Goal: Task Accomplishment & Management: Use online tool/utility

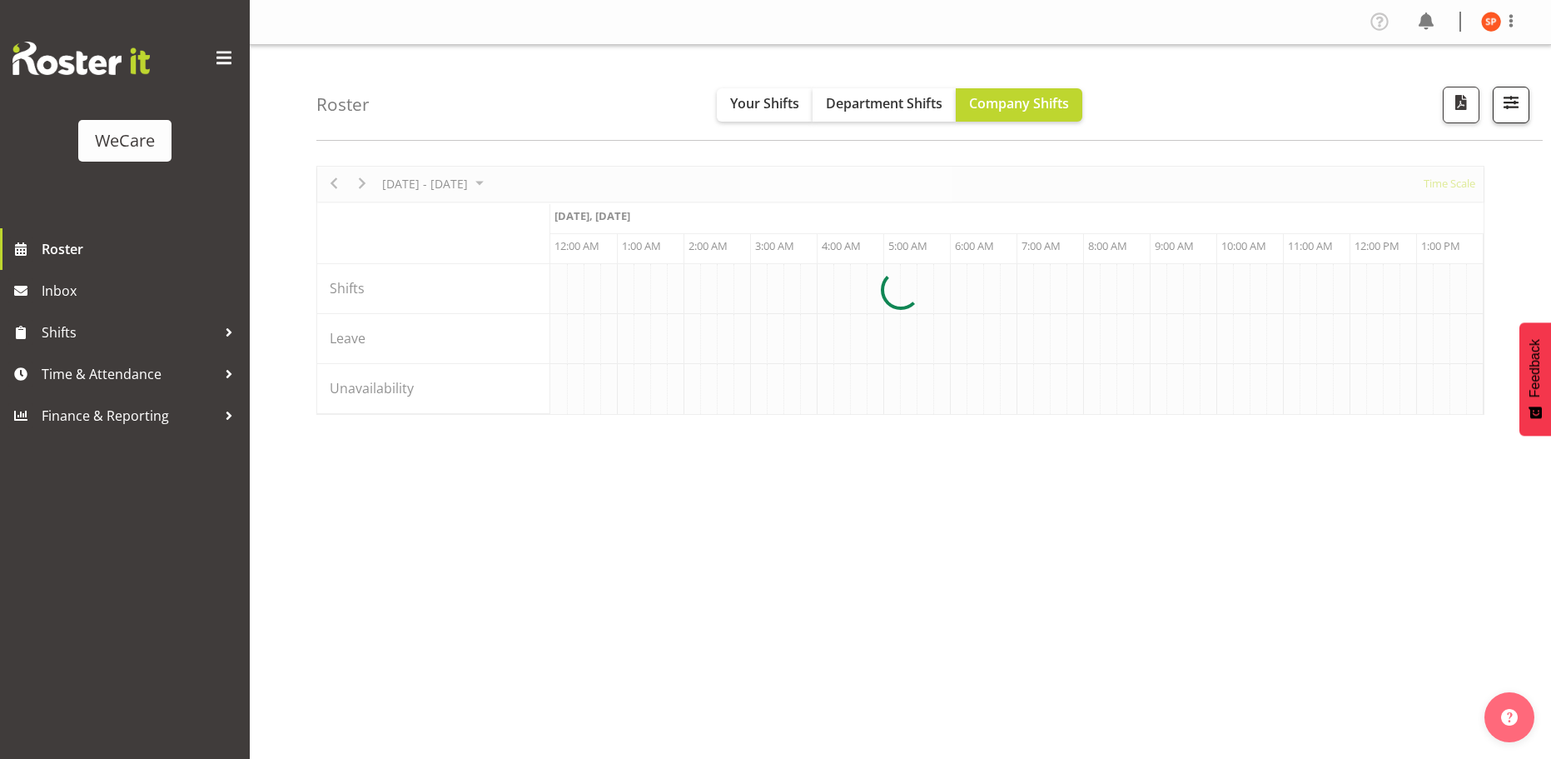
scroll to position [0, 3197]
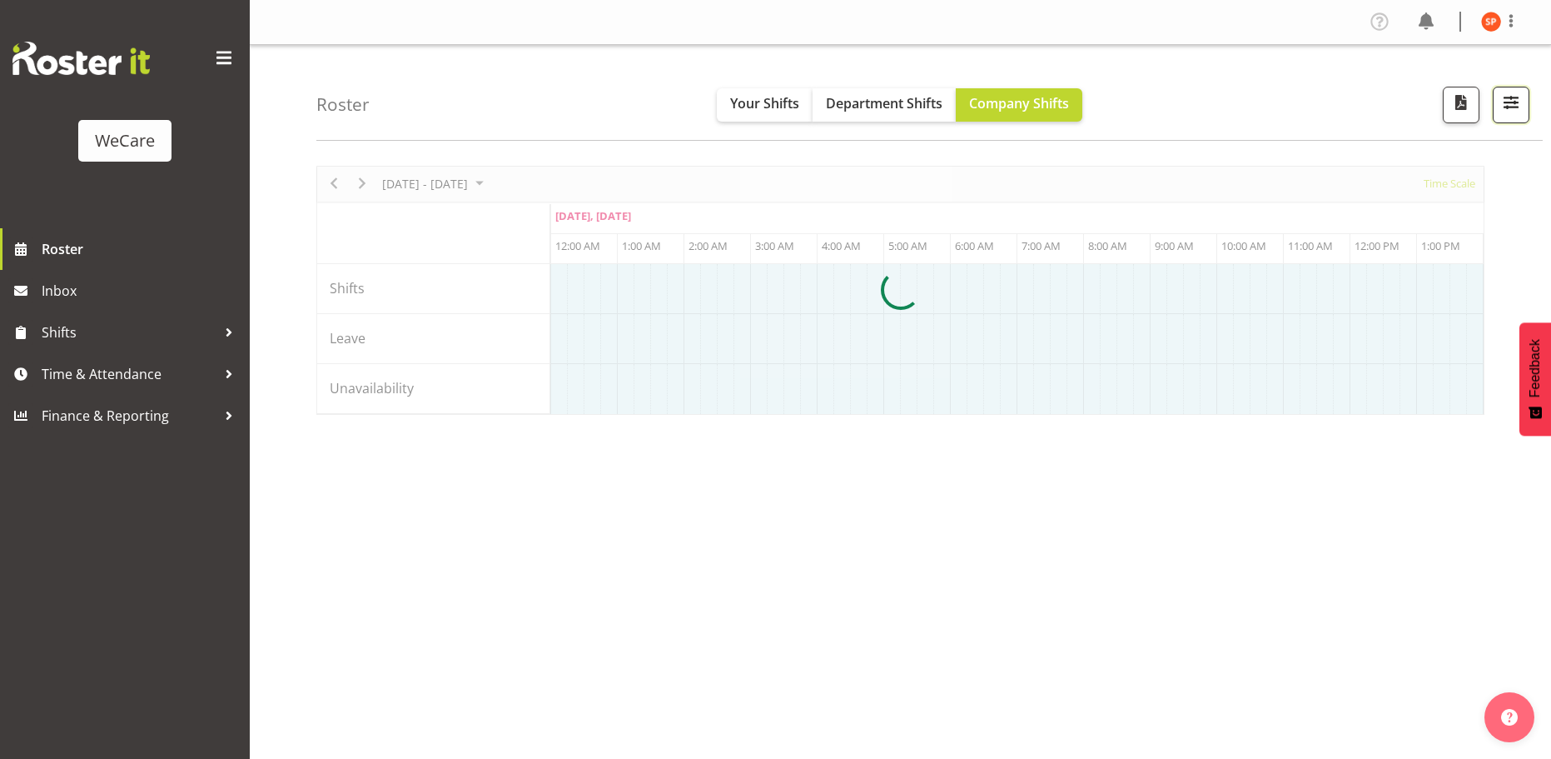
click at [1507, 102] on span "button" at bounding box center [1511, 103] width 22 height 22
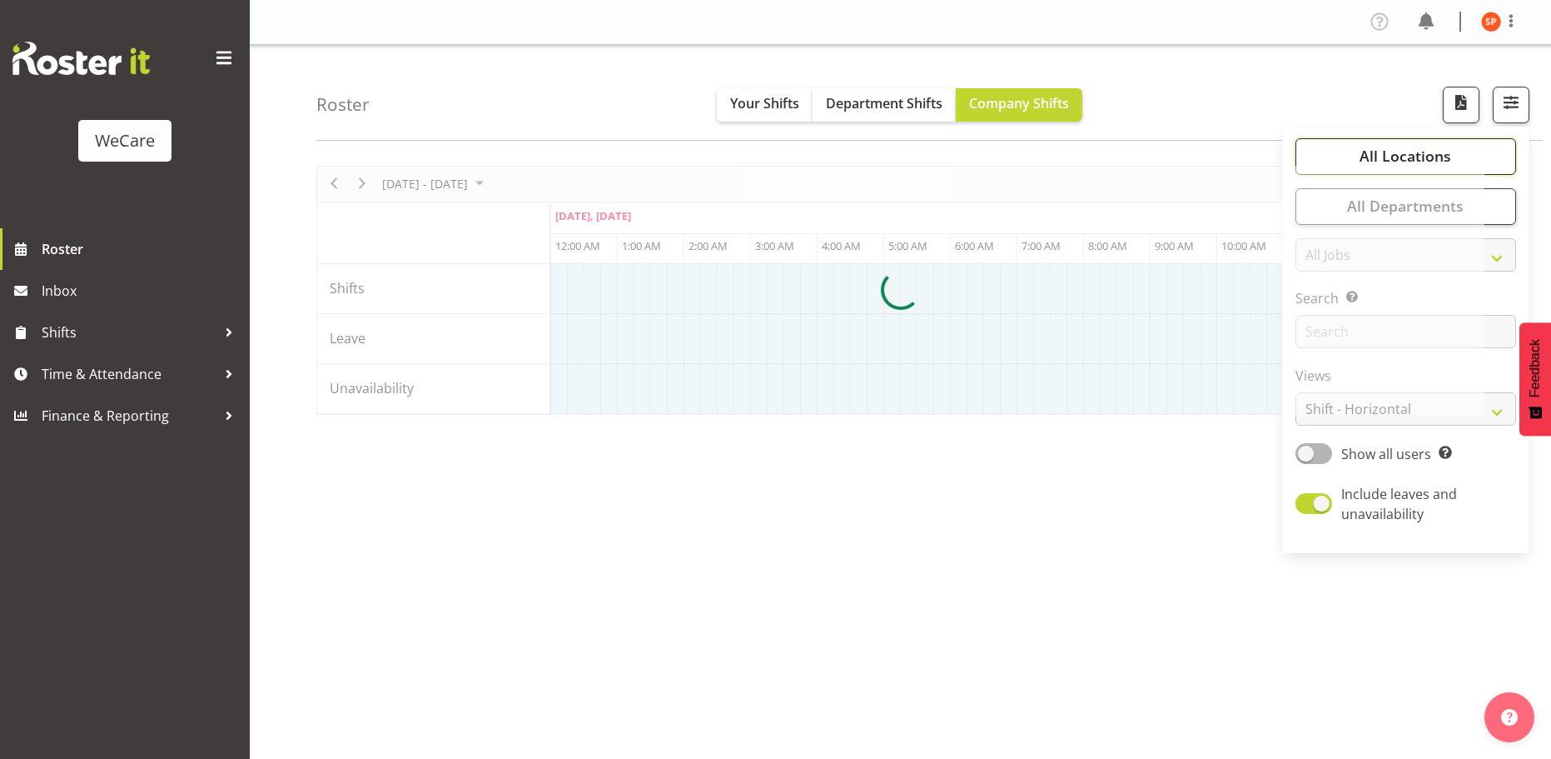
click at [1408, 153] on span "All Locations" at bounding box center [1406, 156] width 92 height 20
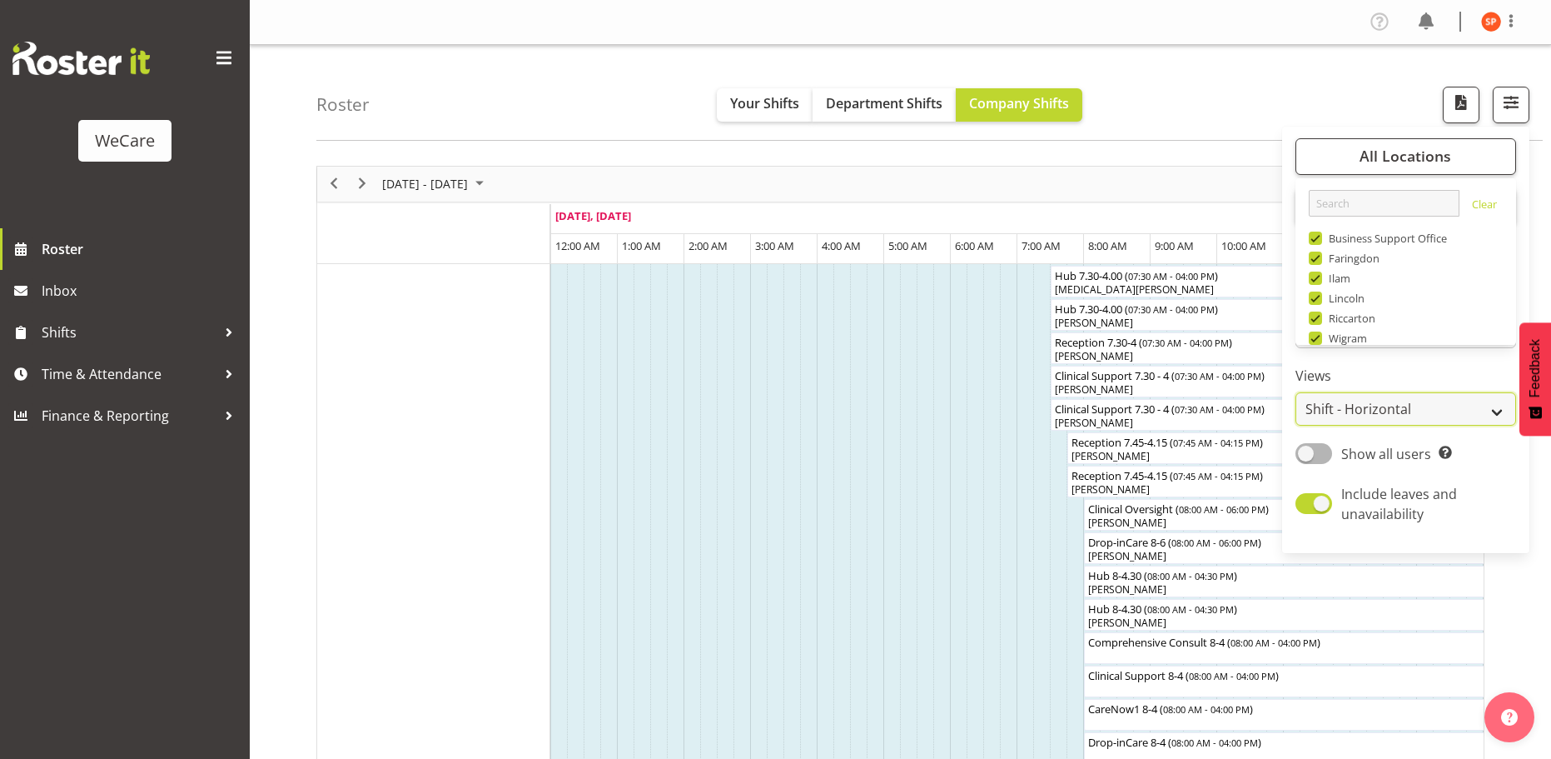
click at [1390, 408] on select "Staff Role Shift - Horizontal Shift - Vertical Staff - Location" at bounding box center [1406, 408] width 221 height 33
select select "location"
click at [1296, 392] on select "Staff Role Shift - Horizontal Shift - Vertical Staff - Location" at bounding box center [1406, 408] width 221 height 33
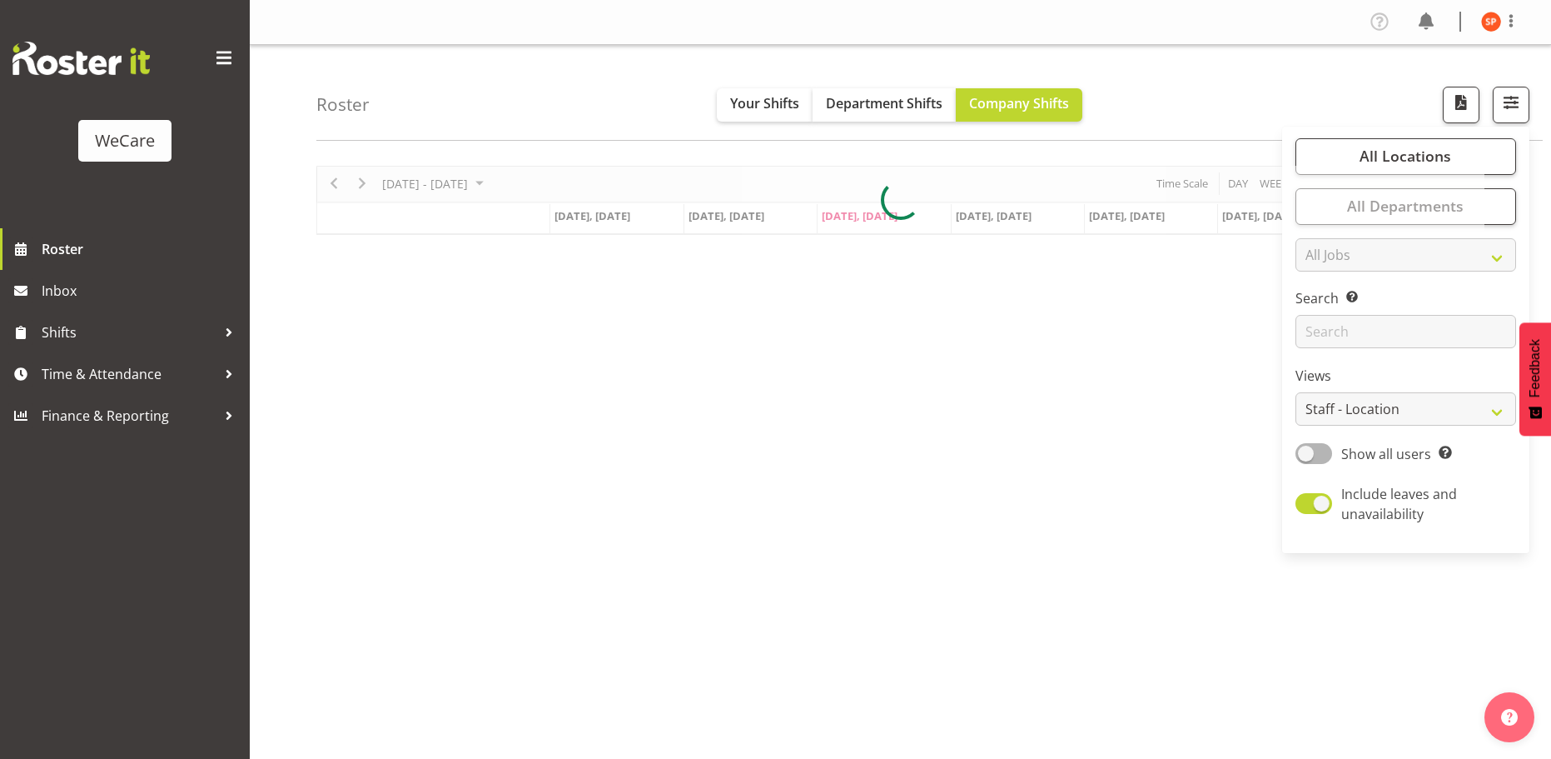
click at [1164, 88] on div "Roster Your Shifts Department Shifts Company Shifts All Locations Clear Busines…" at bounding box center [929, 93] width 1226 height 96
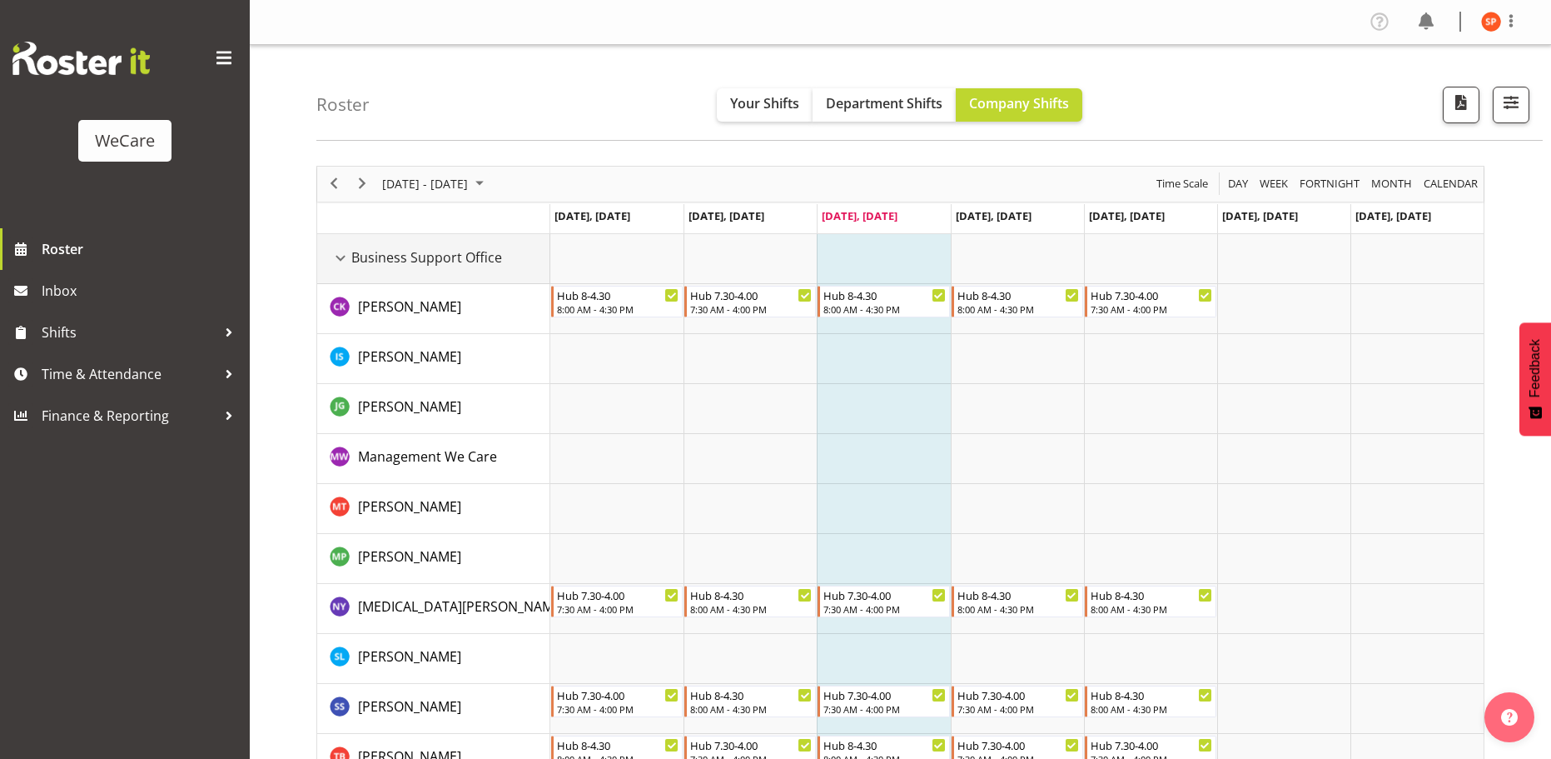
click at [343, 256] on div "Business Support Office resource" at bounding box center [341, 258] width 22 height 22
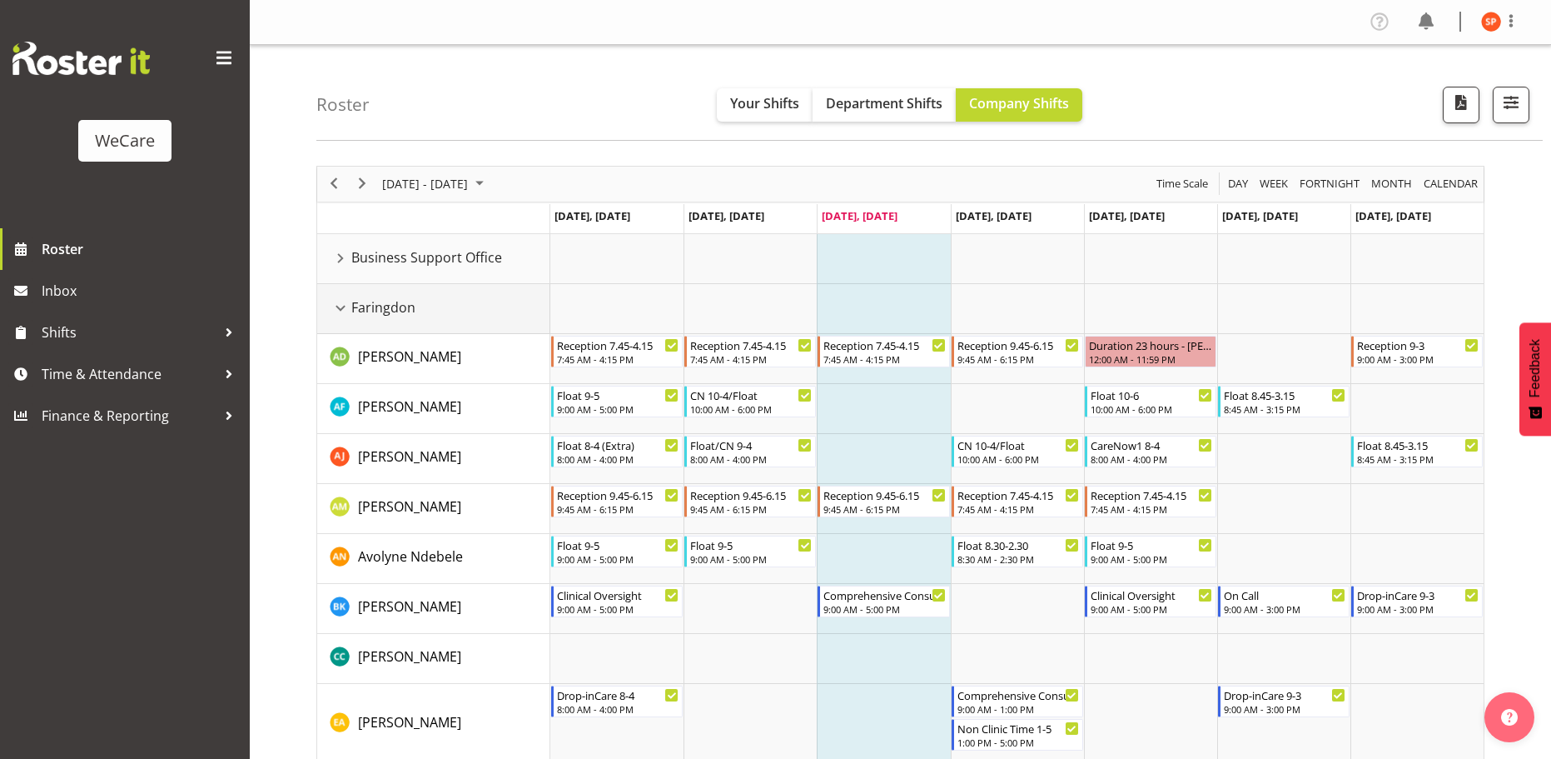
click at [336, 306] on div "Faringdon resource" at bounding box center [341, 308] width 22 height 22
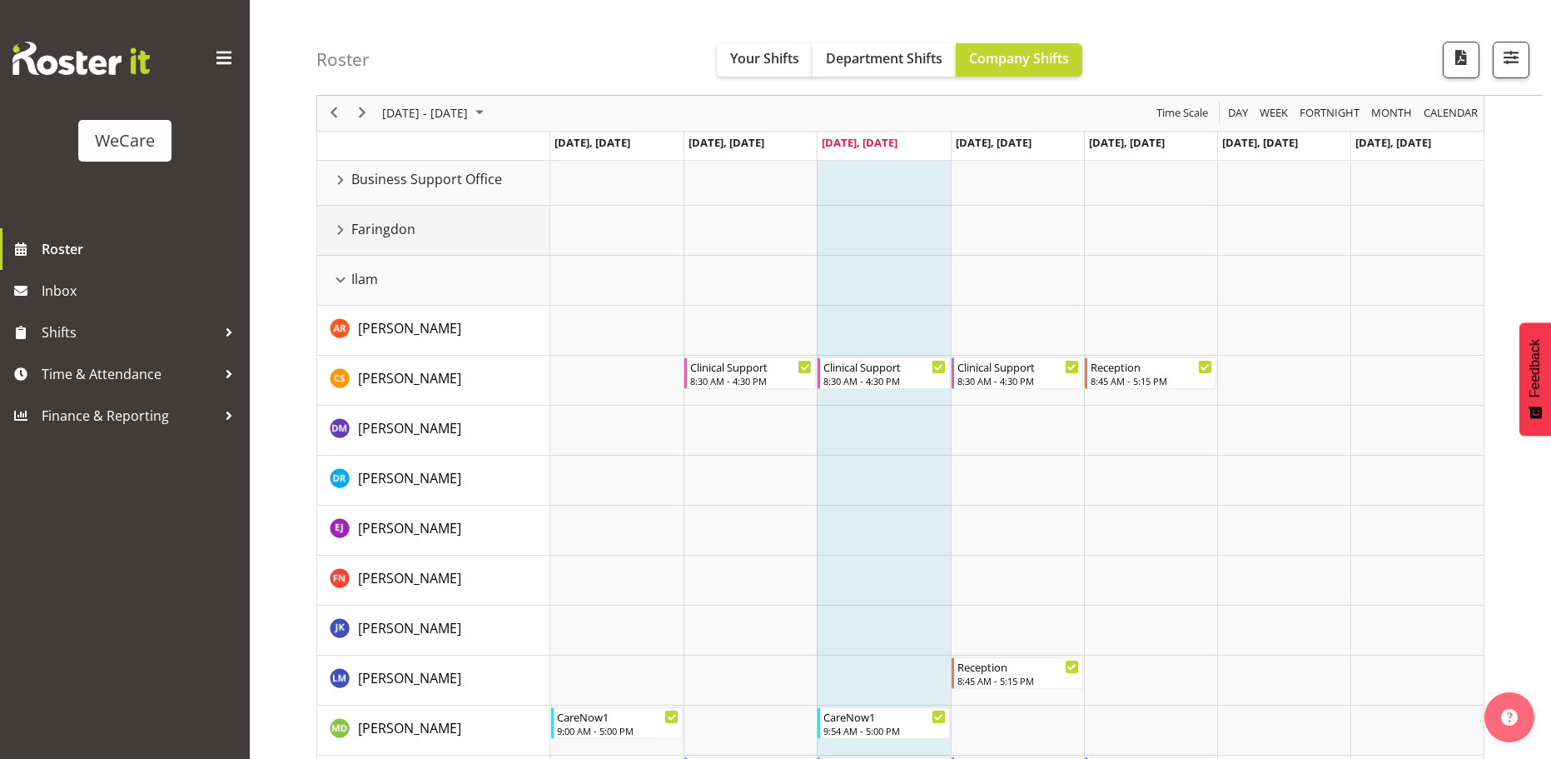
scroll to position [167, 0]
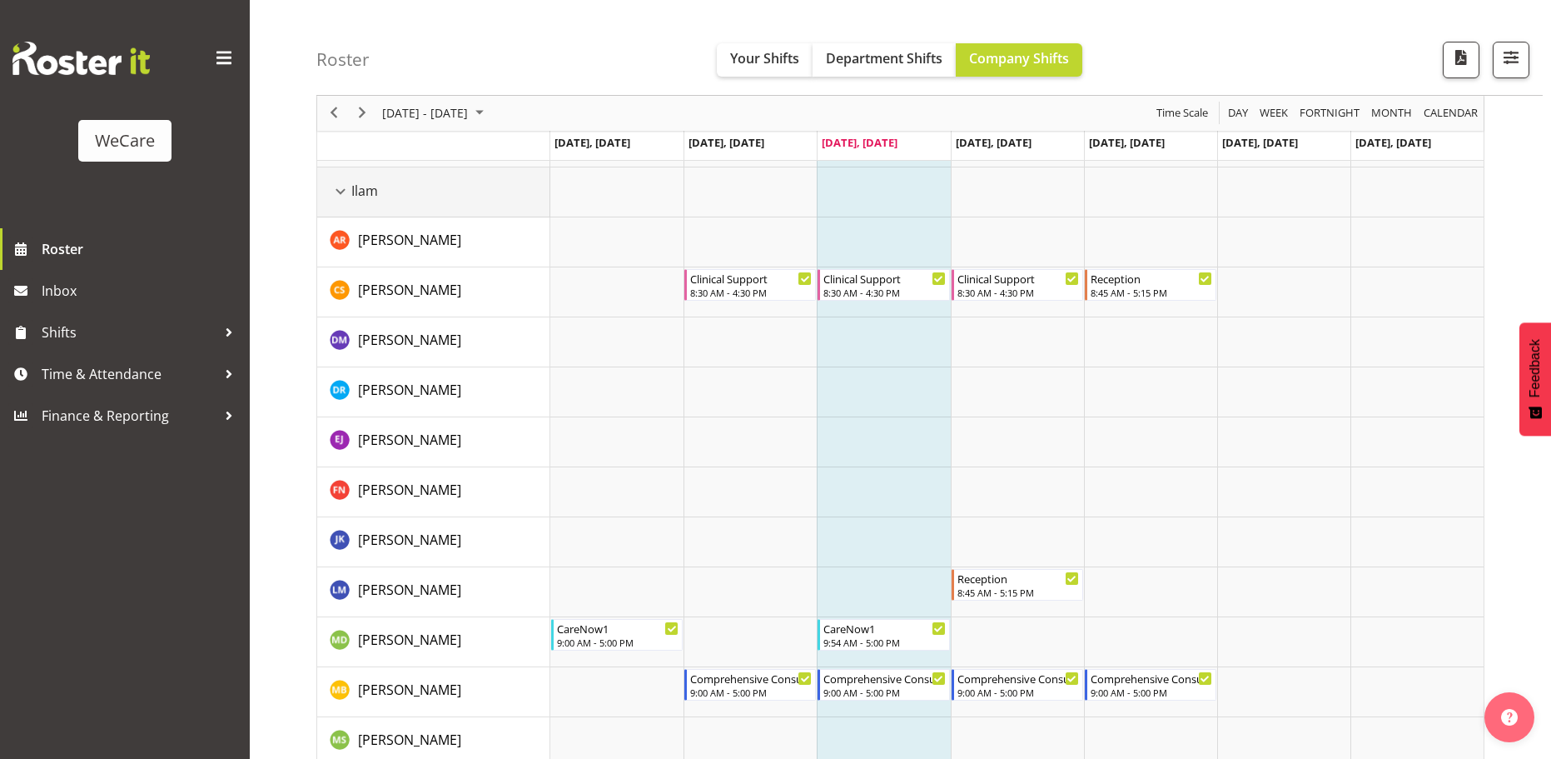
click at [339, 192] on div "Ilam resource" at bounding box center [341, 192] width 22 height 22
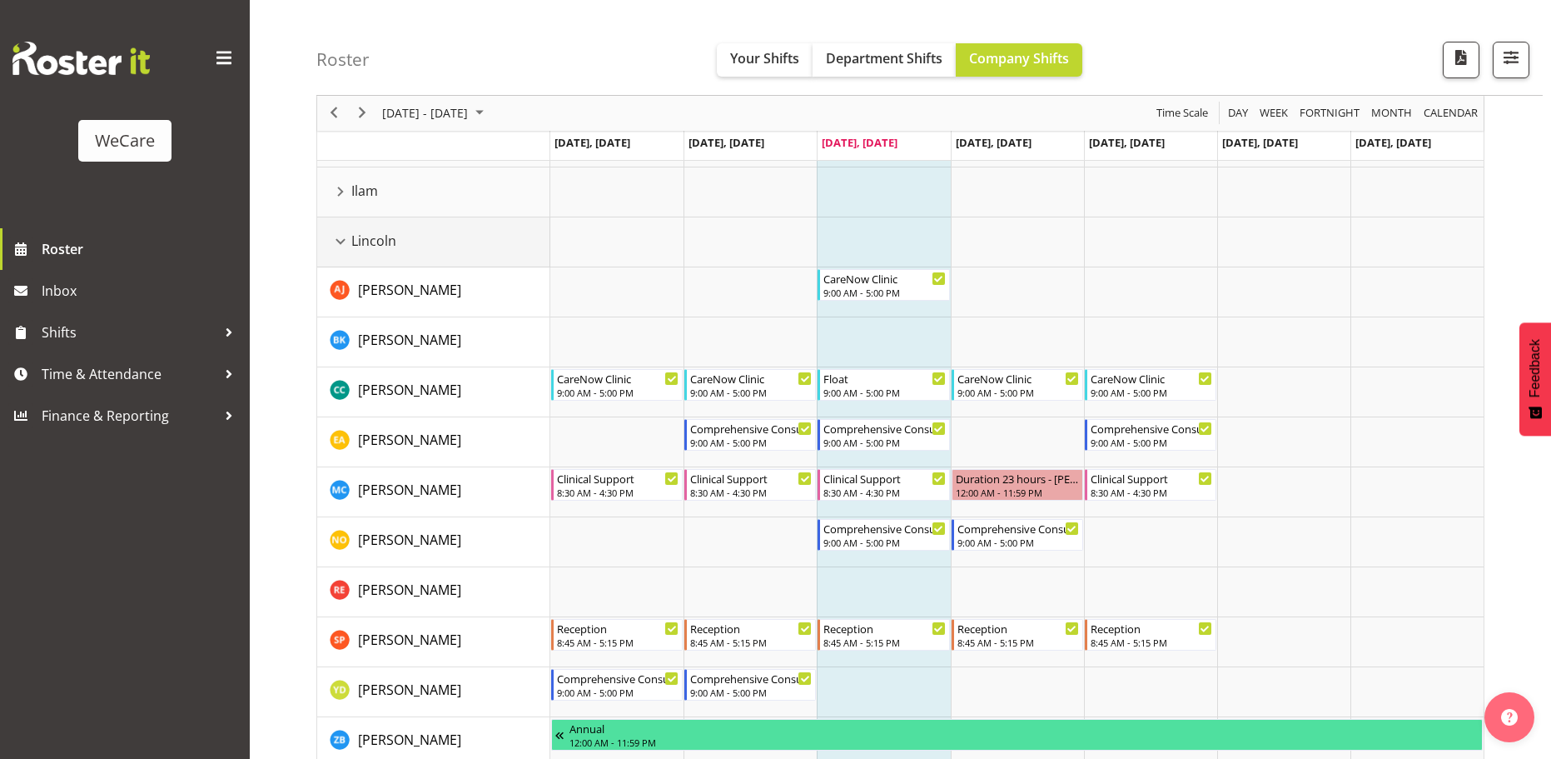
click at [333, 240] on div "Lincoln resource" at bounding box center [341, 242] width 22 height 22
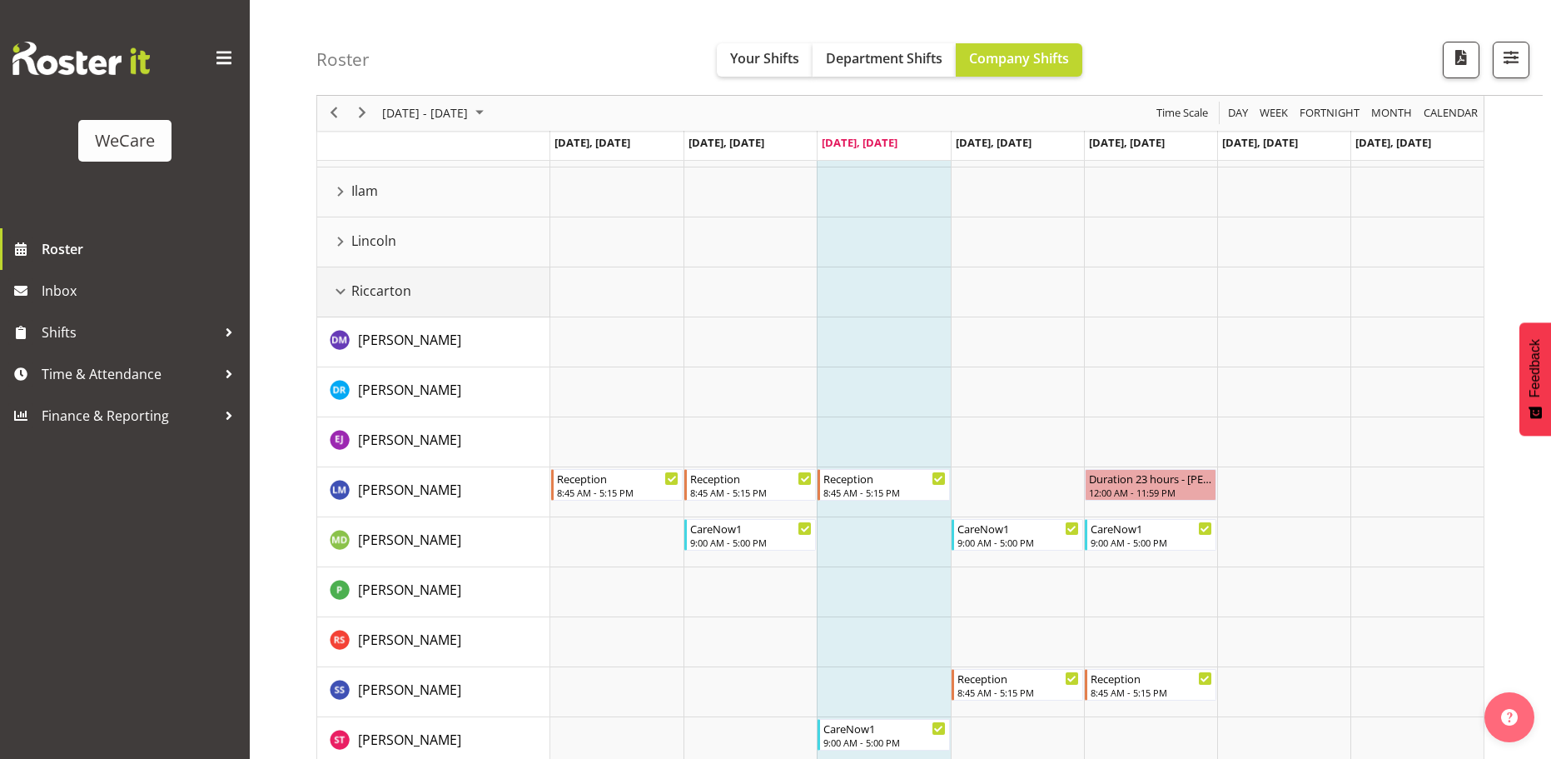
click at [337, 286] on div "Riccarton resource" at bounding box center [341, 292] width 22 height 22
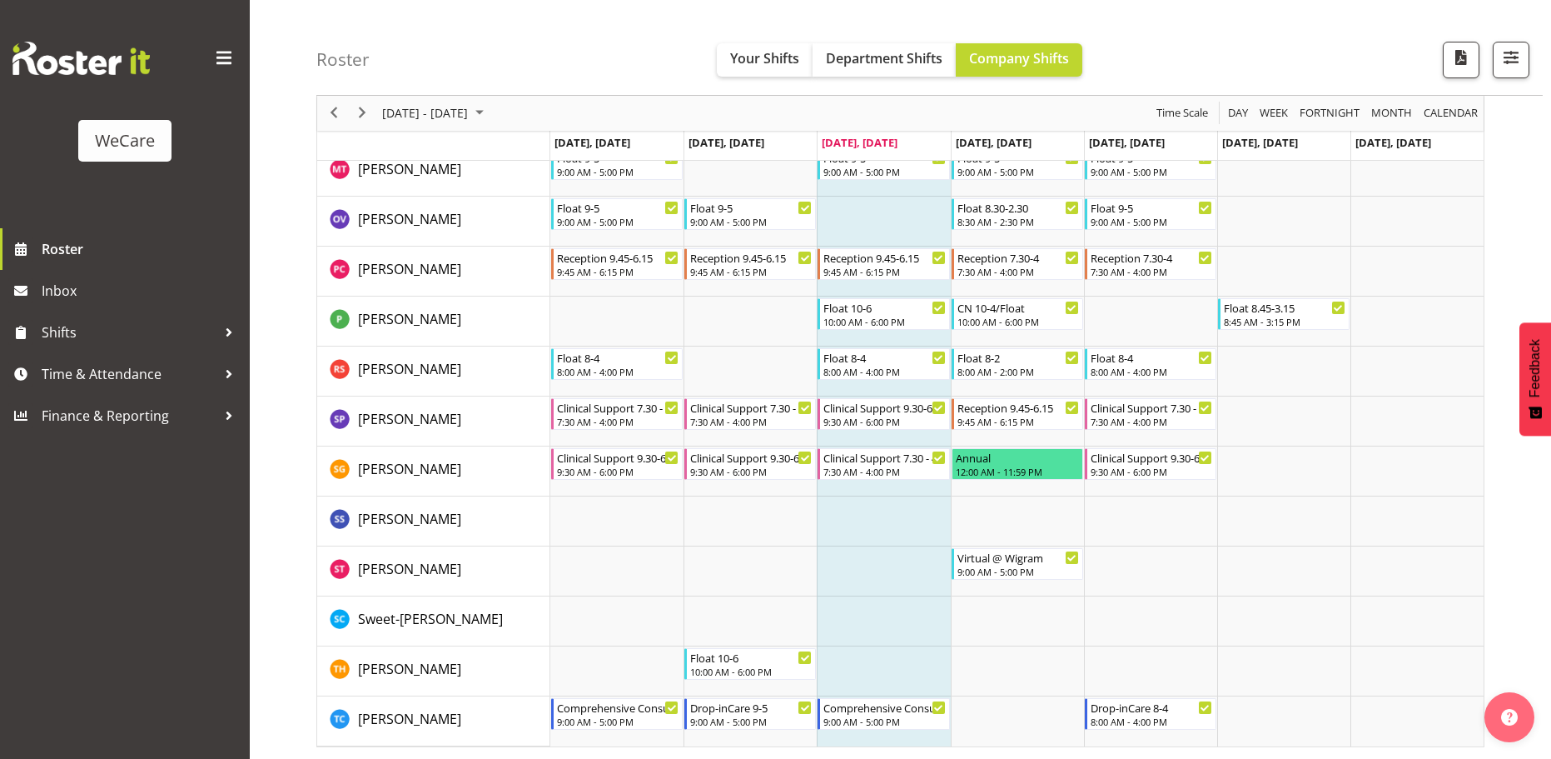
scroll to position [1337, 0]
click at [369, 114] on span "Next" at bounding box center [362, 113] width 20 height 21
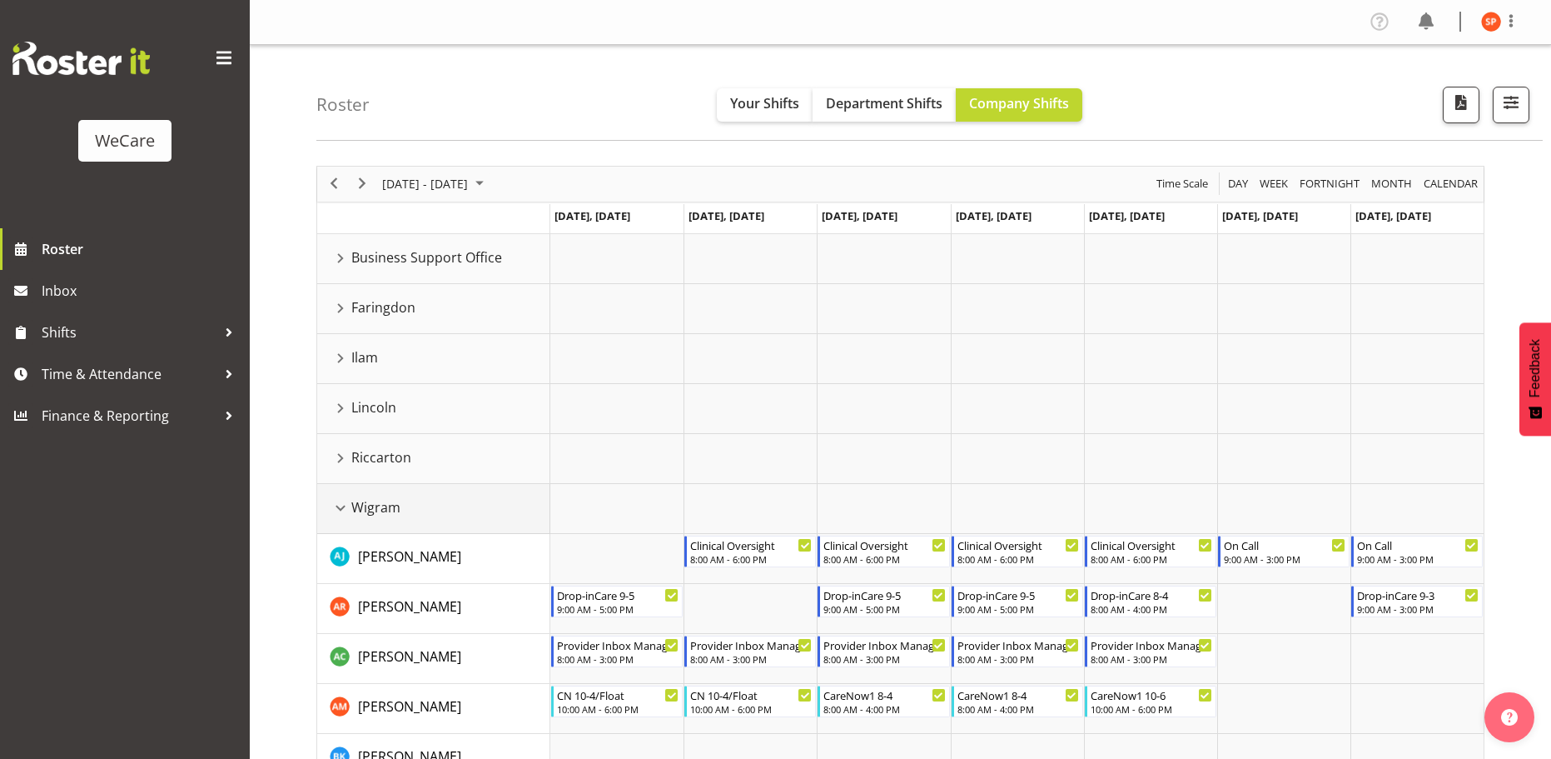
click at [343, 507] on div "Wigram resource" at bounding box center [341, 508] width 22 height 22
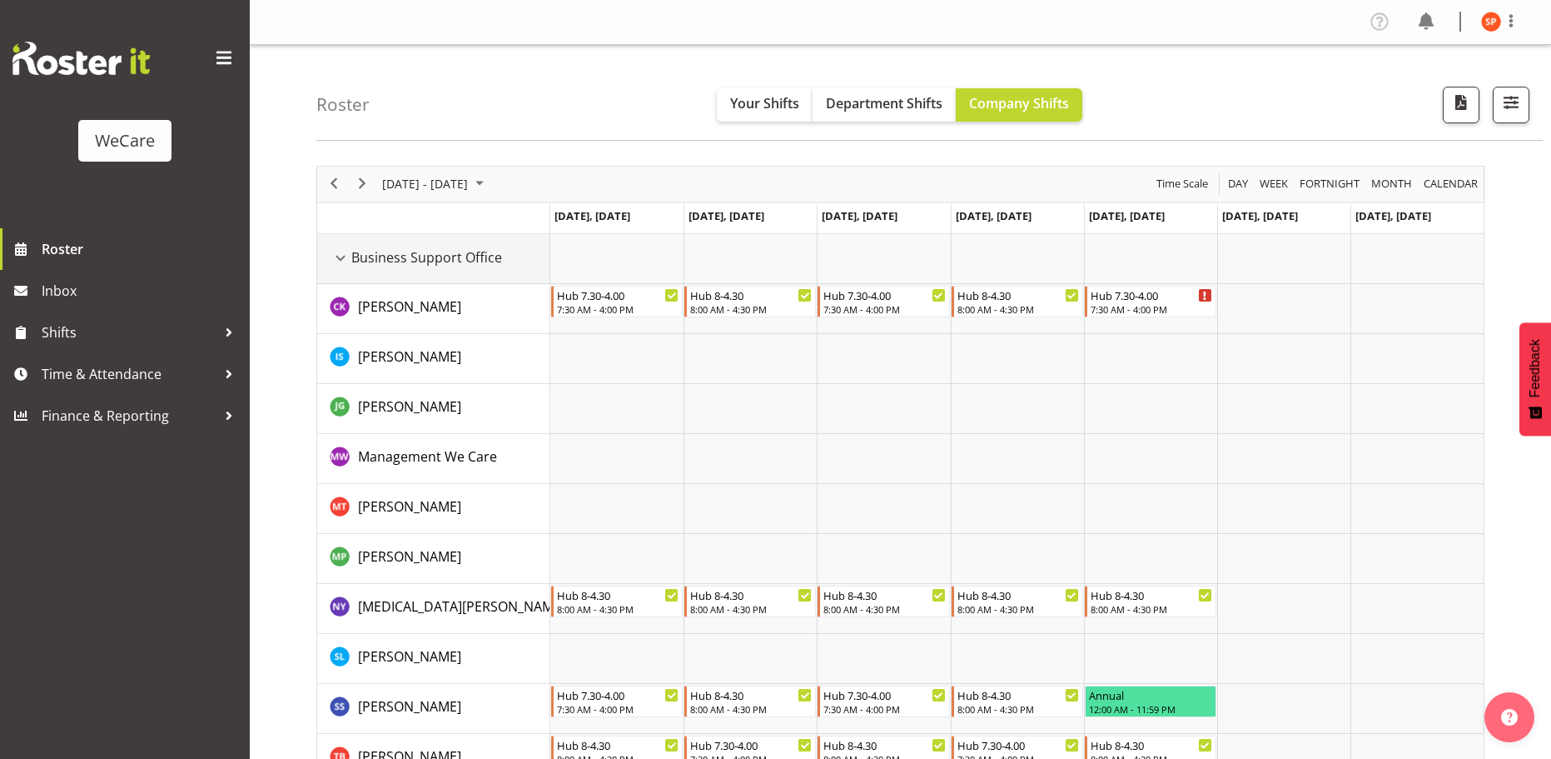
click at [342, 262] on div "Business Support Office resource" at bounding box center [341, 258] width 22 height 22
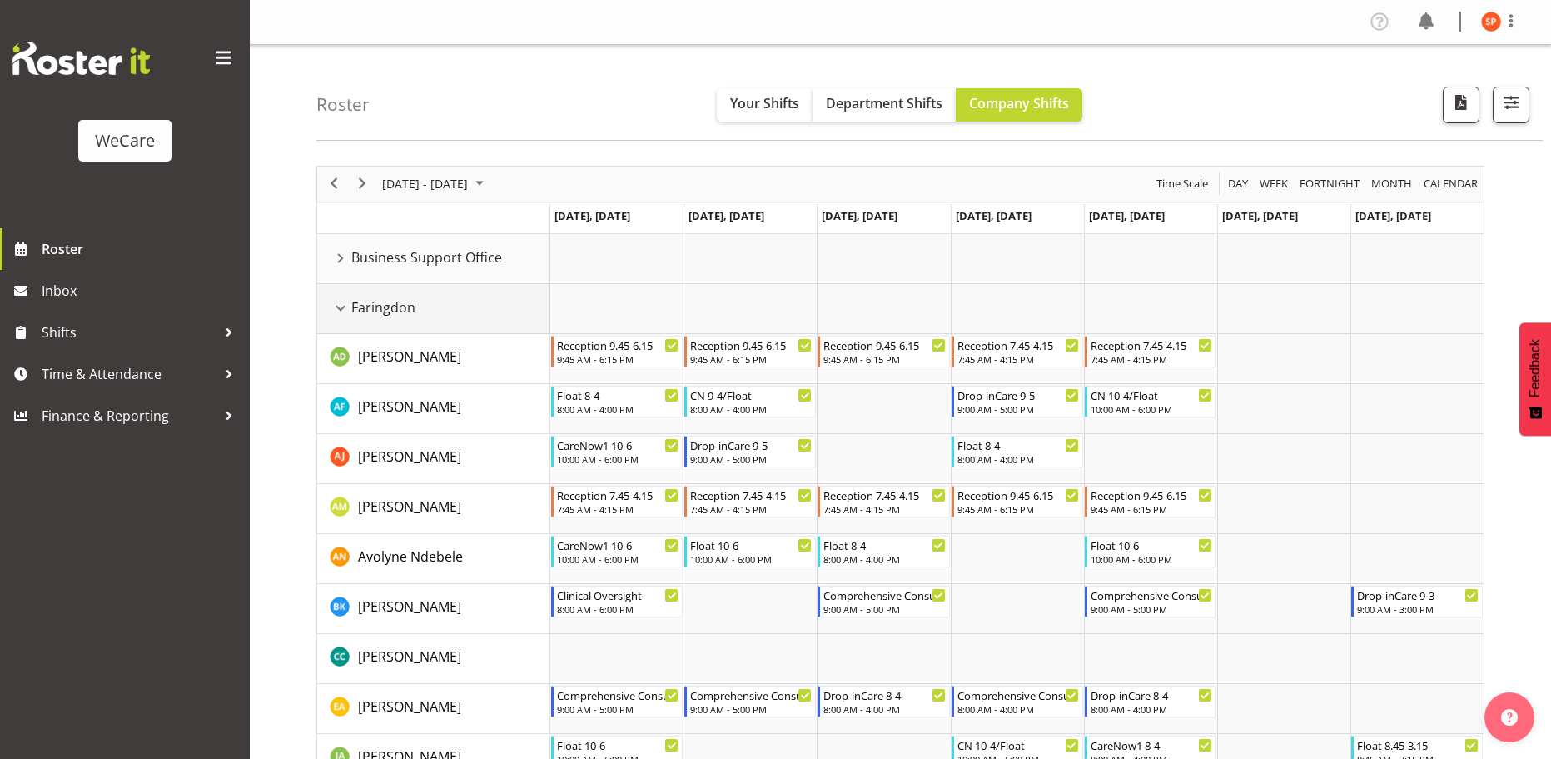
click at [346, 309] on div "Faringdon resource" at bounding box center [341, 308] width 22 height 22
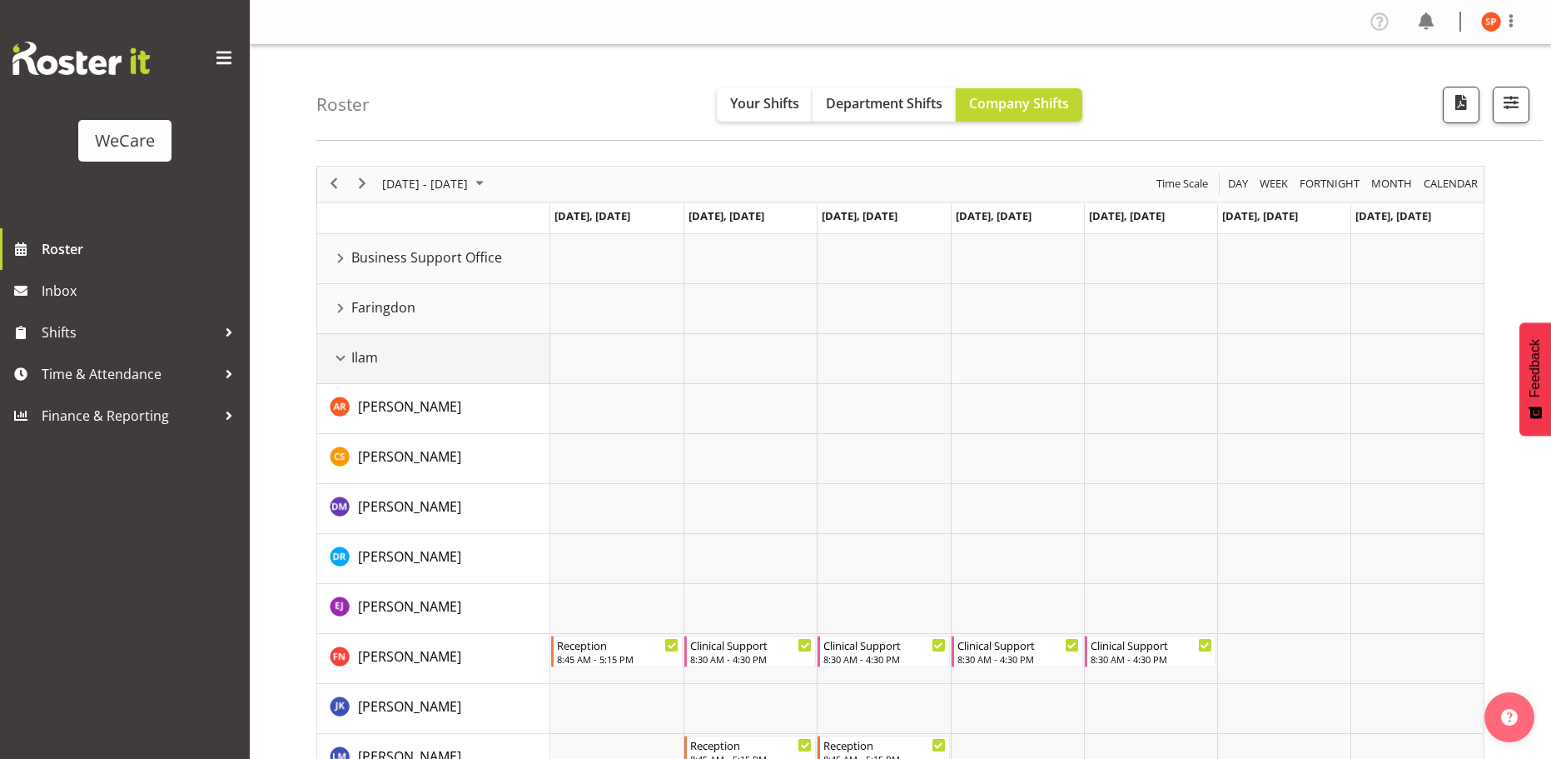
click at [346, 365] on div "Ilam resource" at bounding box center [341, 358] width 22 height 22
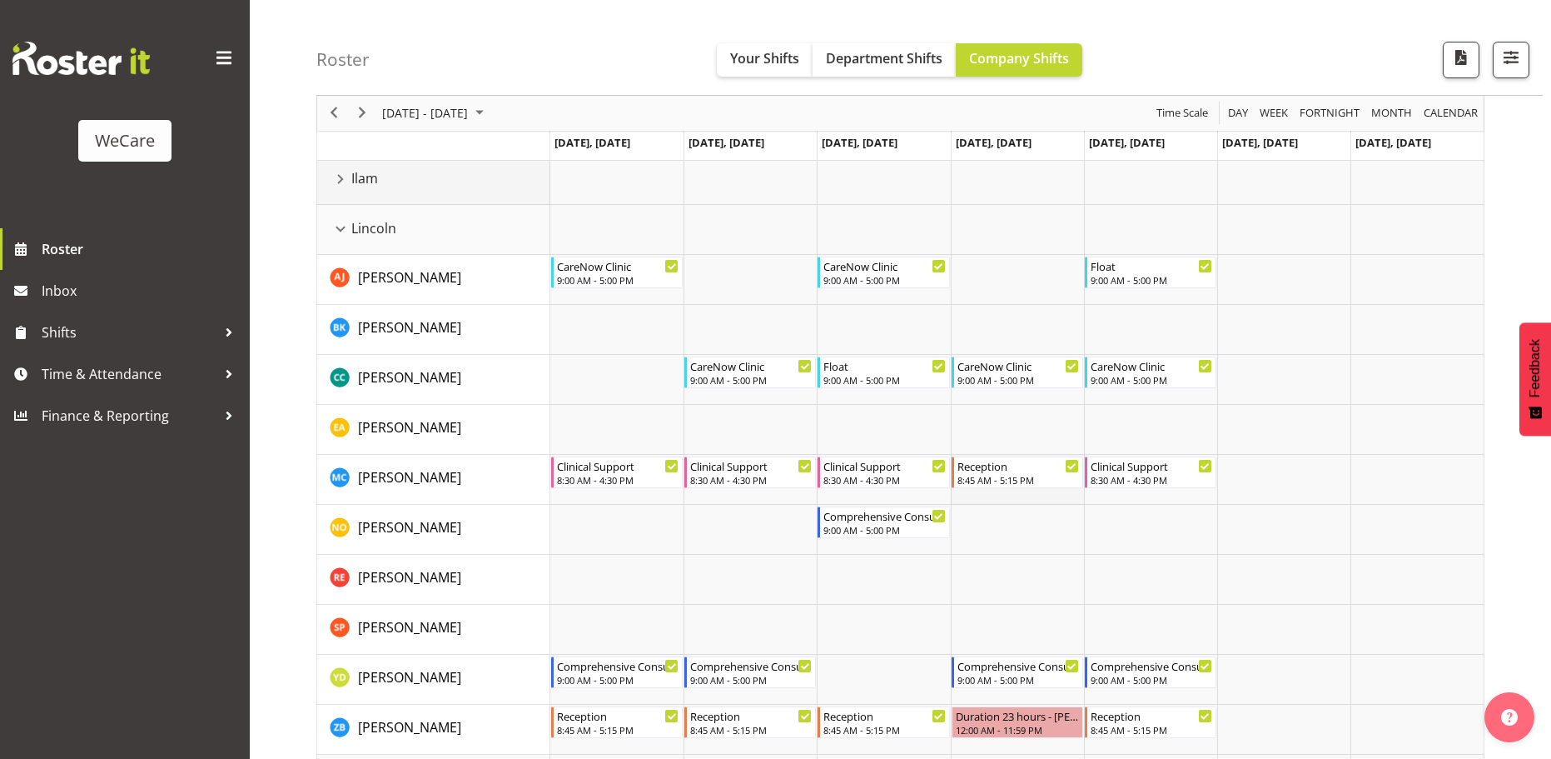
scroll to position [167, 0]
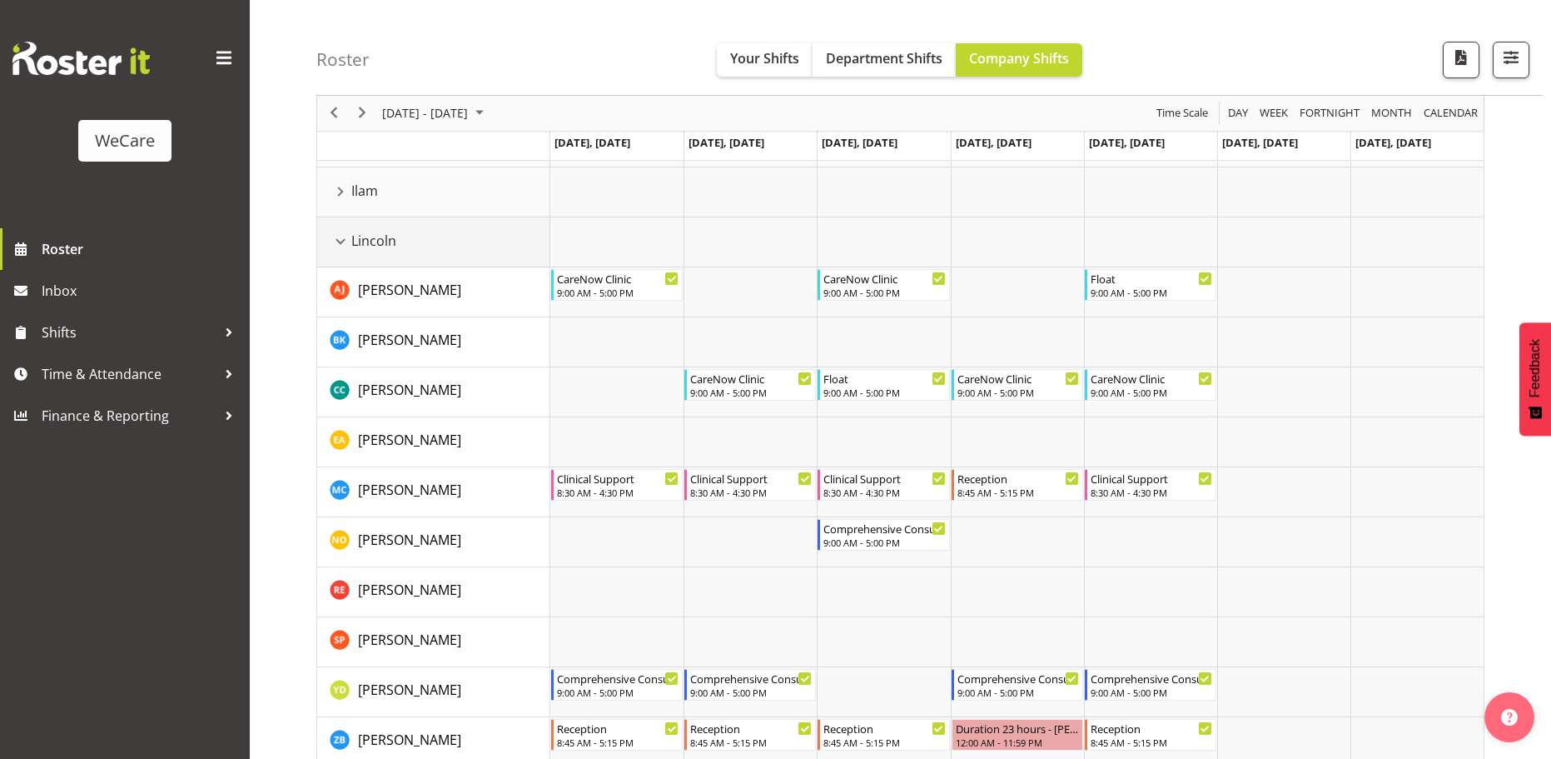
drag, startPoint x: 342, startPoint y: 237, endPoint x: 352, endPoint y: 251, distance: 17.3
click at [342, 237] on div "Lincoln resource" at bounding box center [341, 242] width 22 height 22
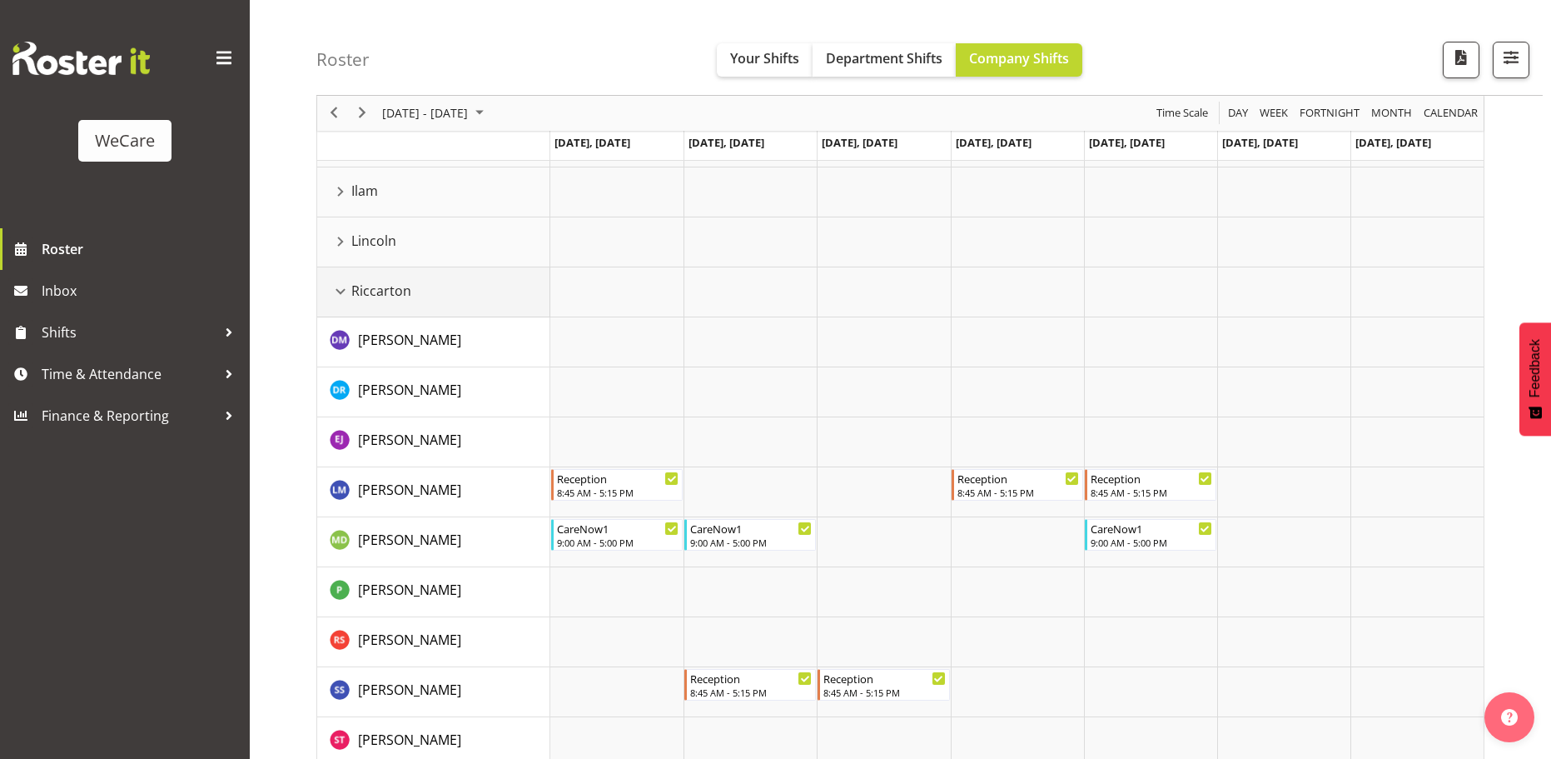
click at [342, 291] on div "Riccarton resource" at bounding box center [341, 292] width 22 height 22
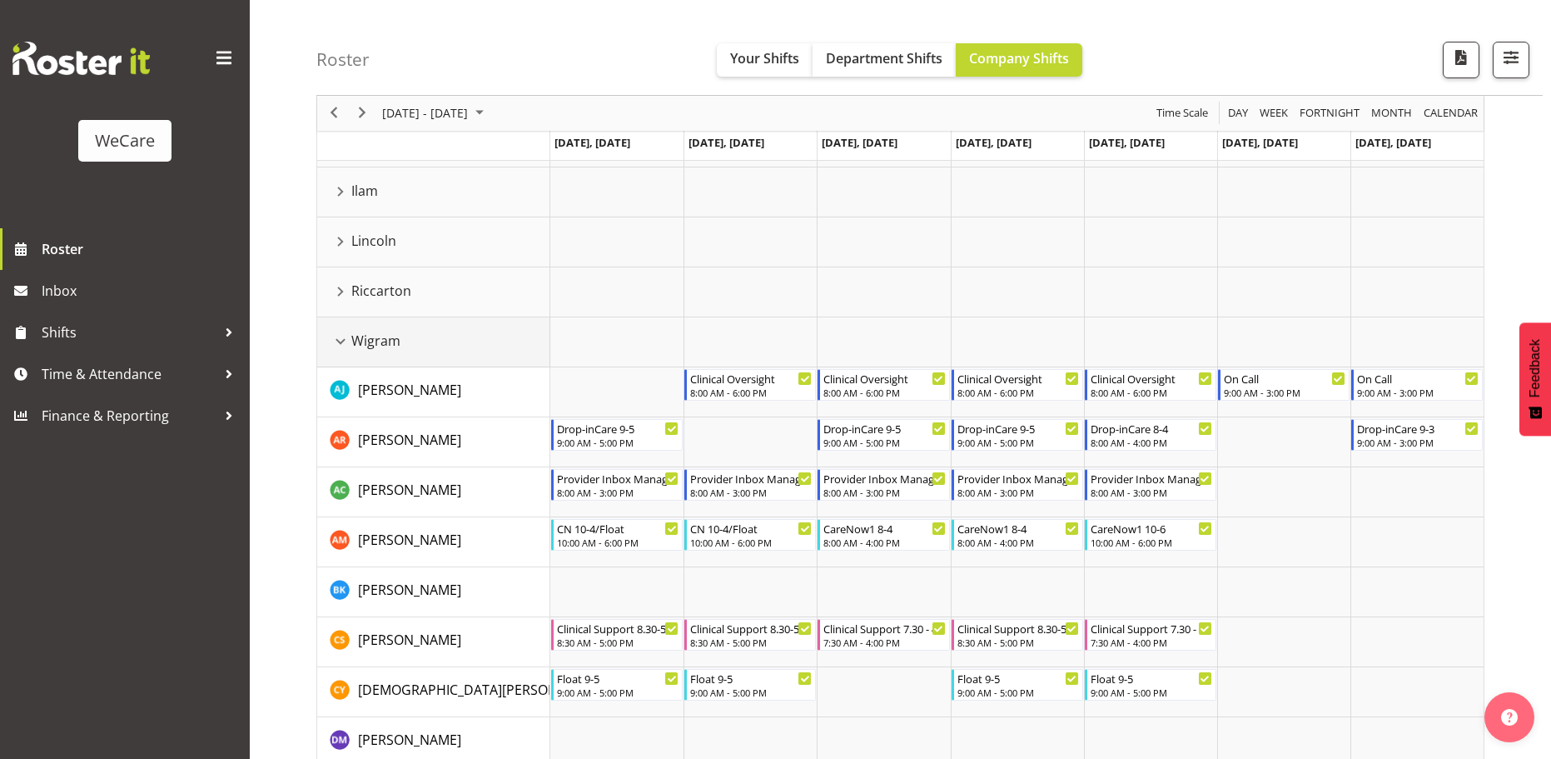
click at [341, 341] on div "Wigram resource" at bounding box center [341, 342] width 22 height 22
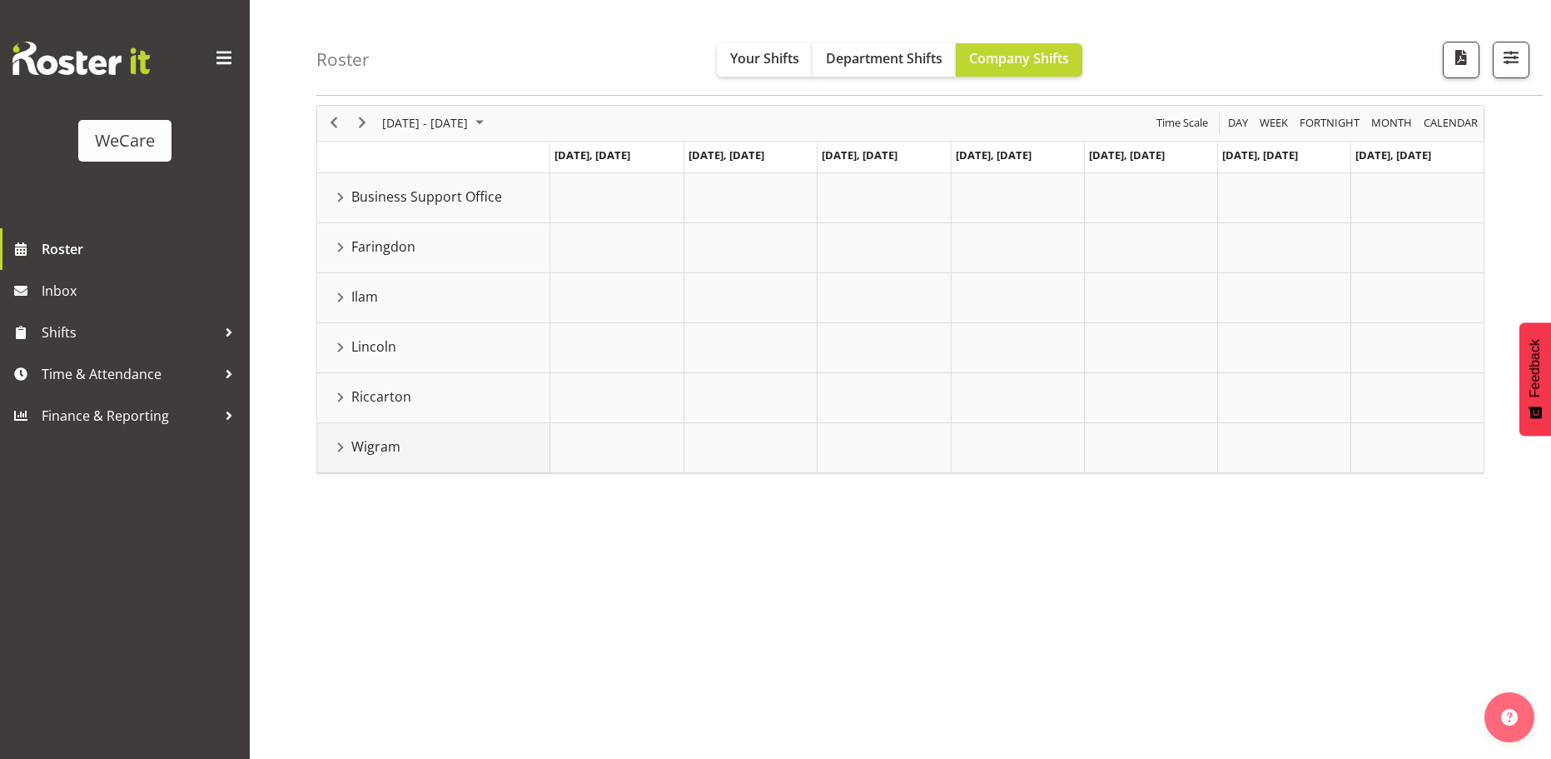
scroll to position [61, 0]
click at [336, 247] on div "Faringdon resource" at bounding box center [341, 247] width 22 height 22
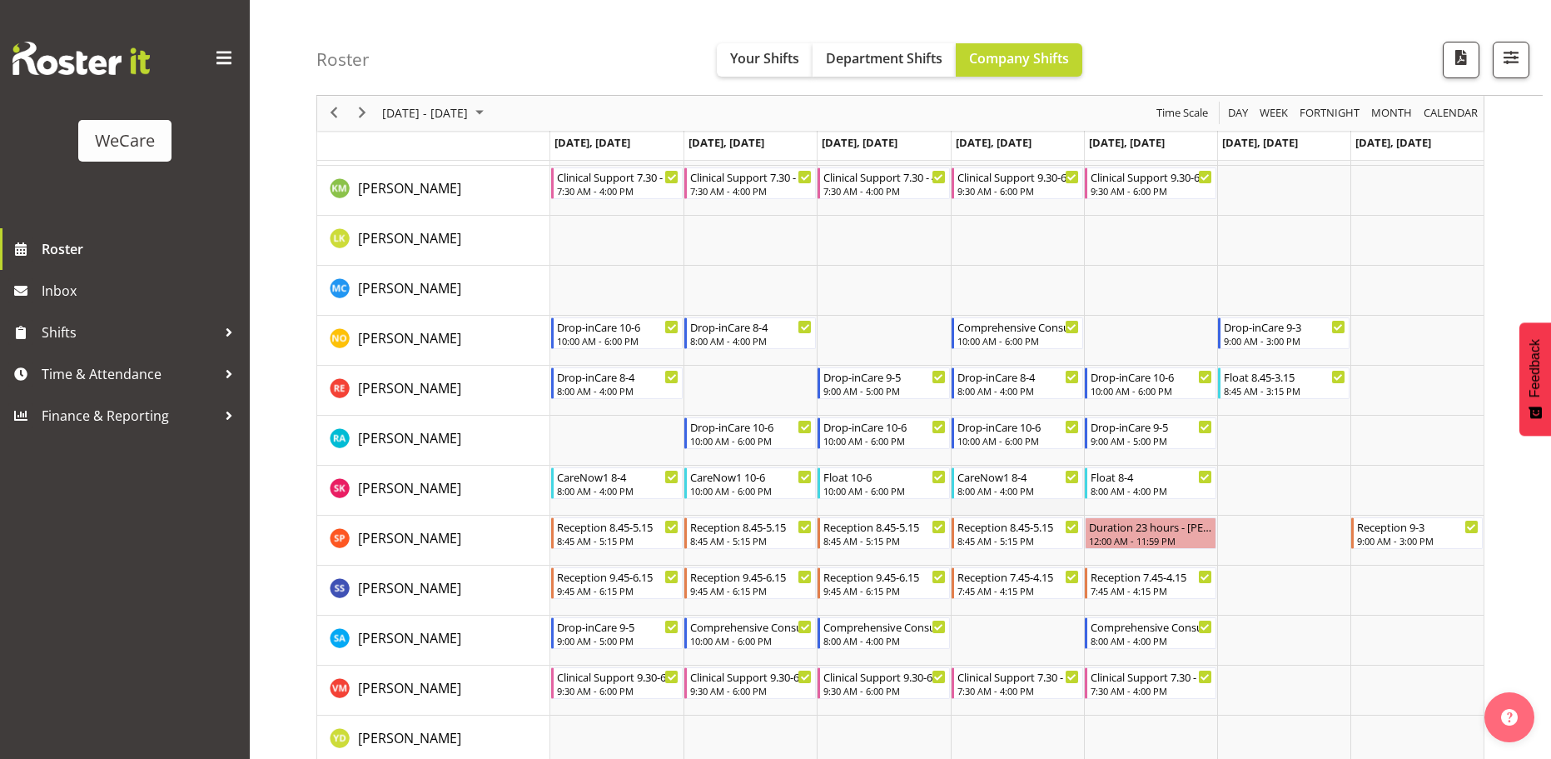
scroll to position [644, 0]
